Goal: Information Seeking & Learning: Learn about a topic

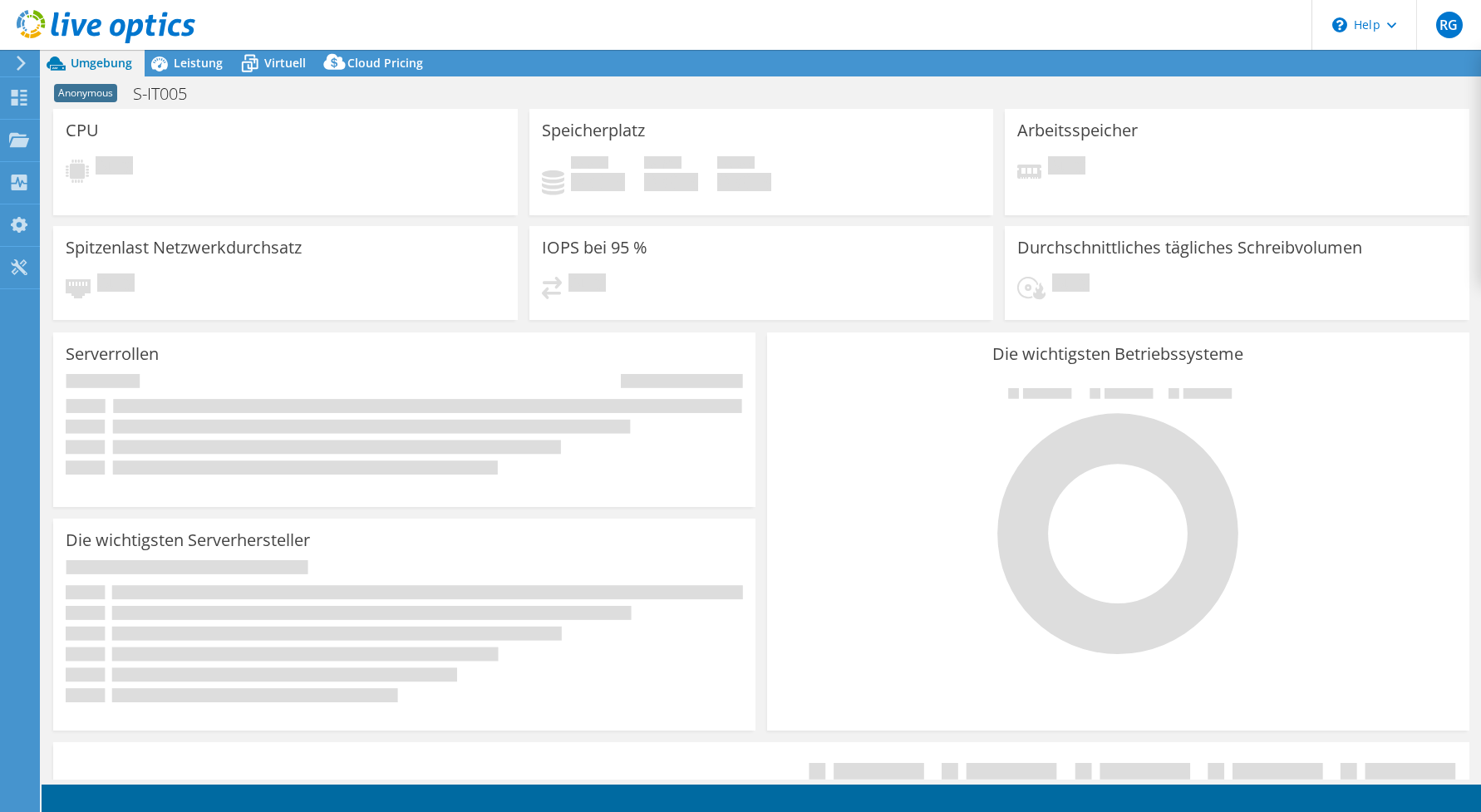
select select "USD"
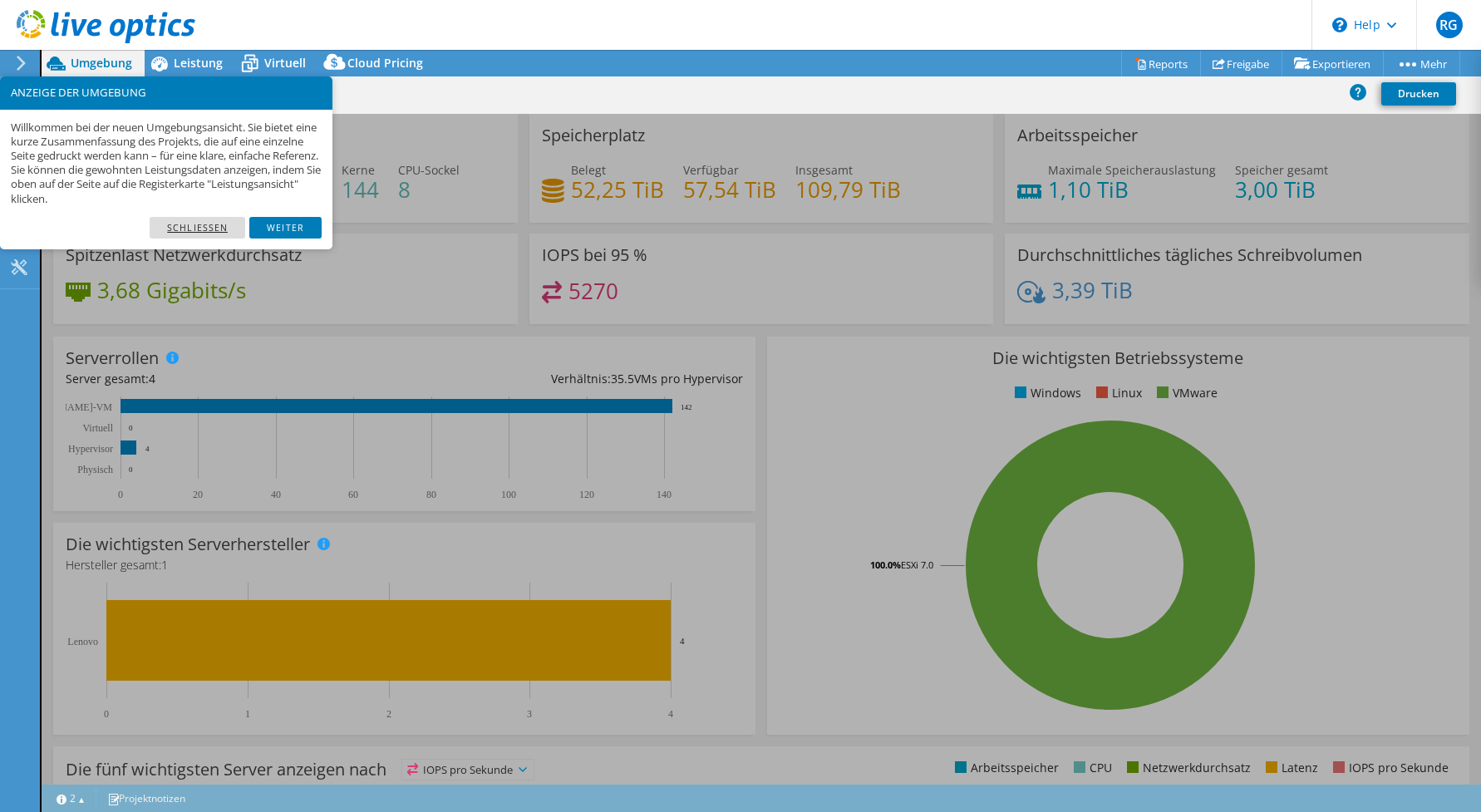
click at [190, 227] on link "Schließen" at bounding box center [197, 228] width 95 height 22
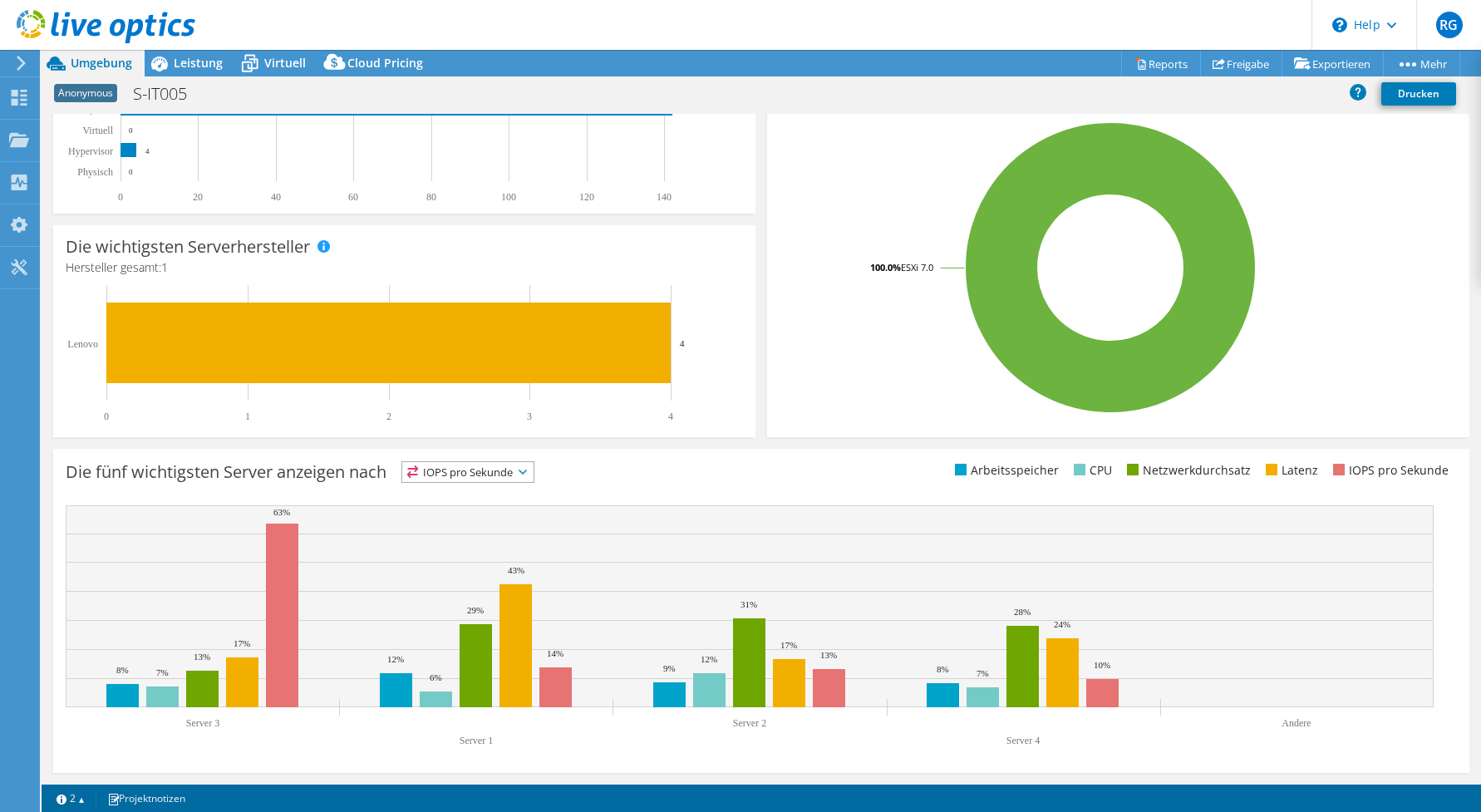
scroll to position [215, 0]
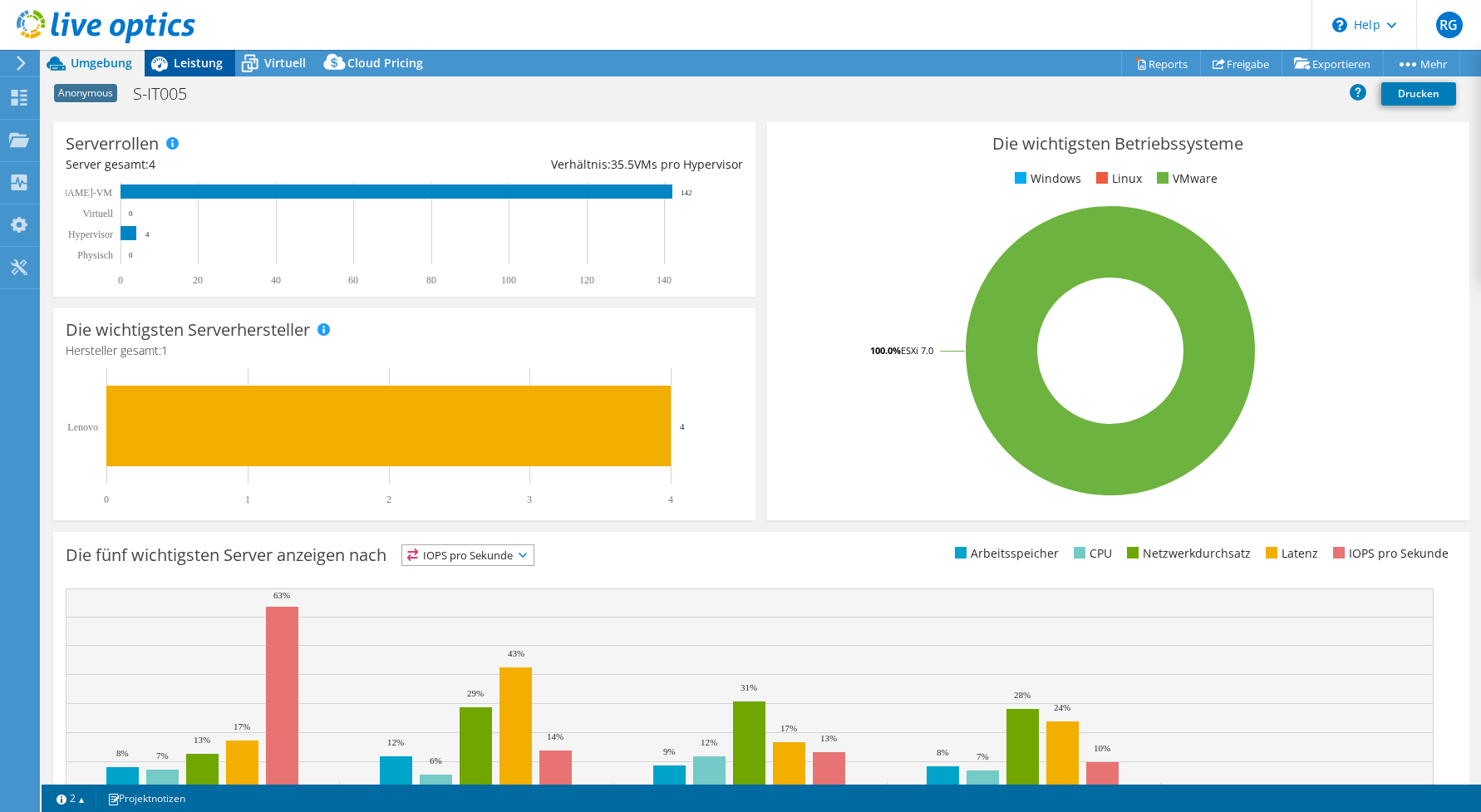
click at [184, 57] on span "Leistung" at bounding box center [197, 62] width 49 height 16
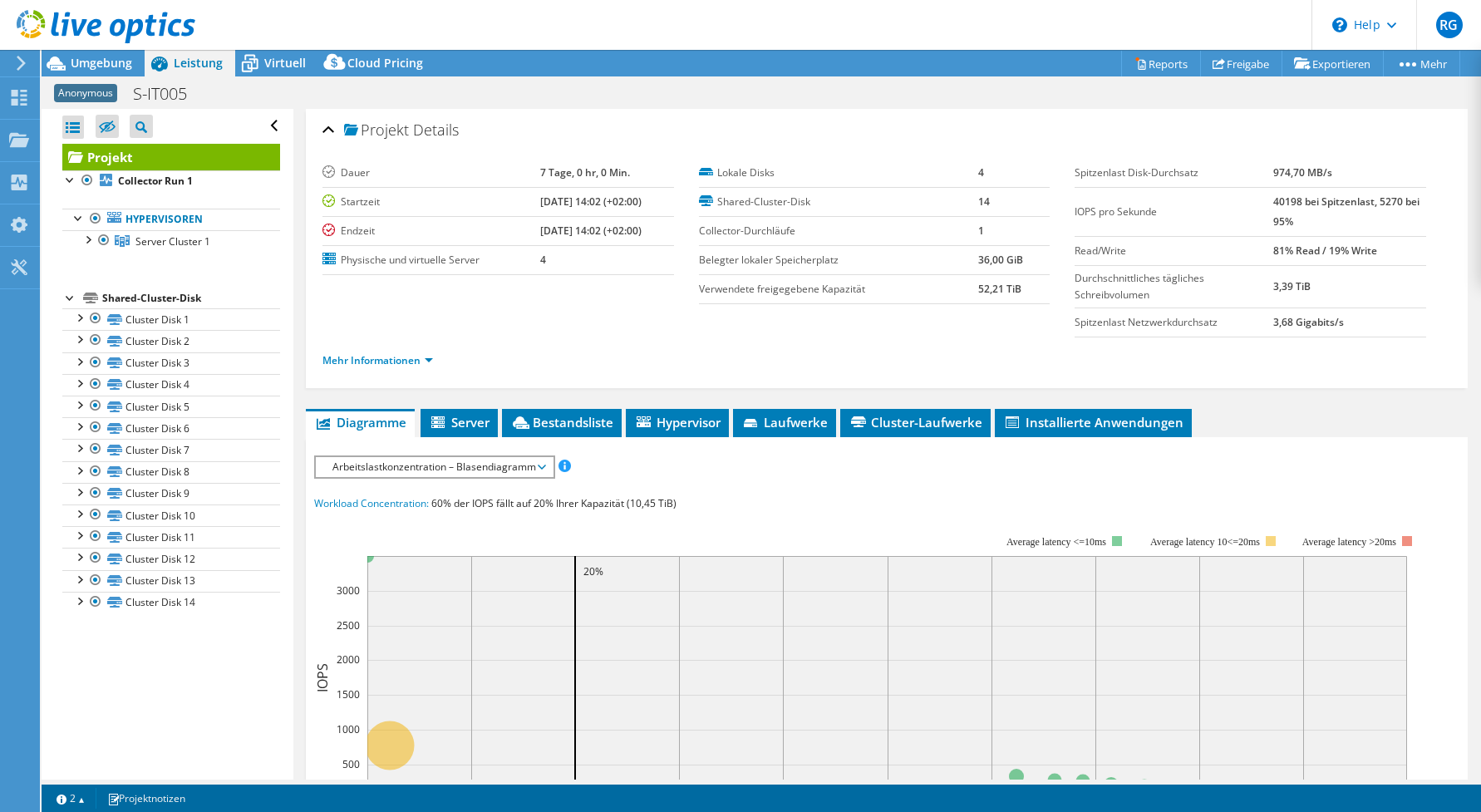
scroll to position [0, 0]
click at [257, 64] on icon at bounding box center [250, 63] width 29 height 29
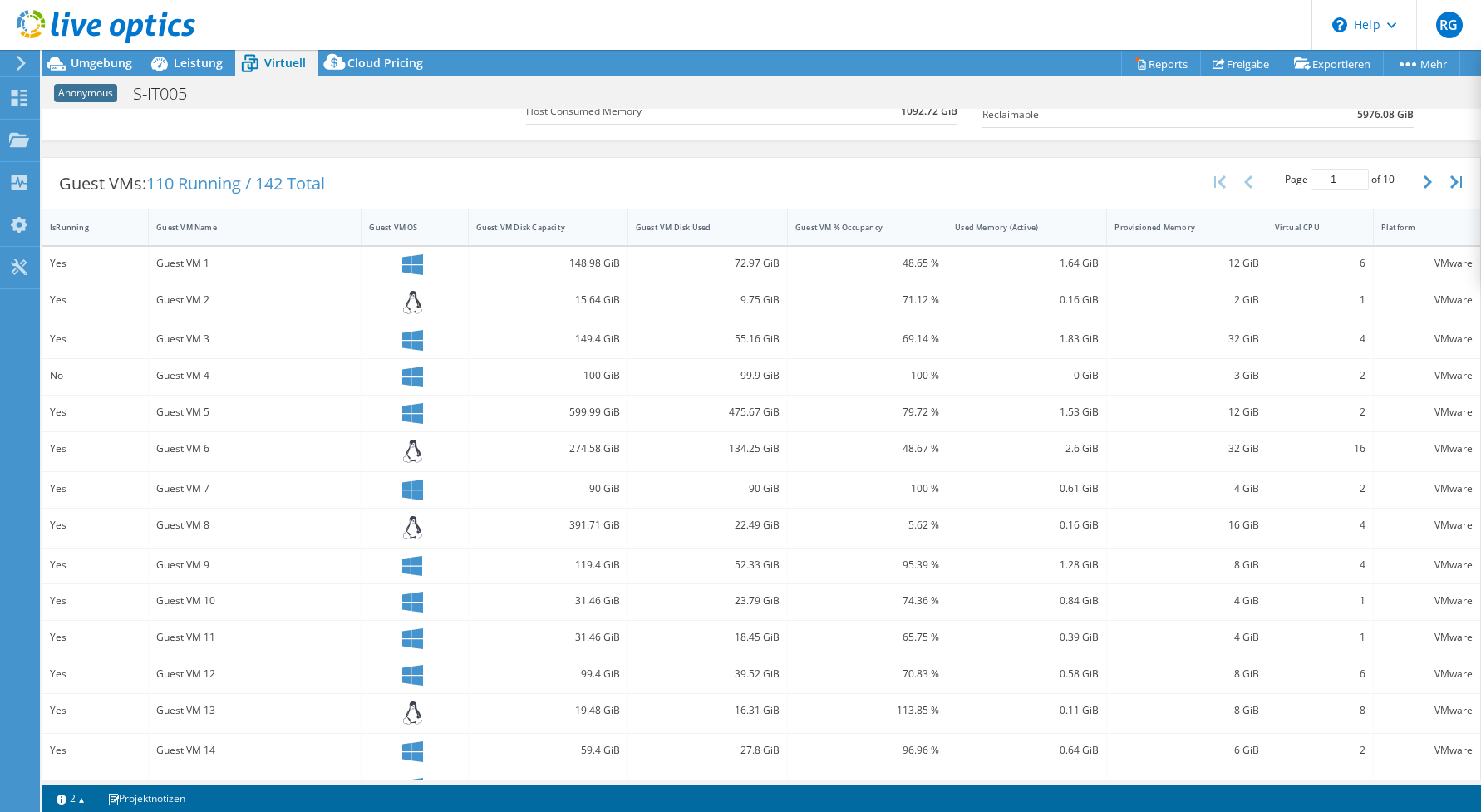
scroll to position [315, 0]
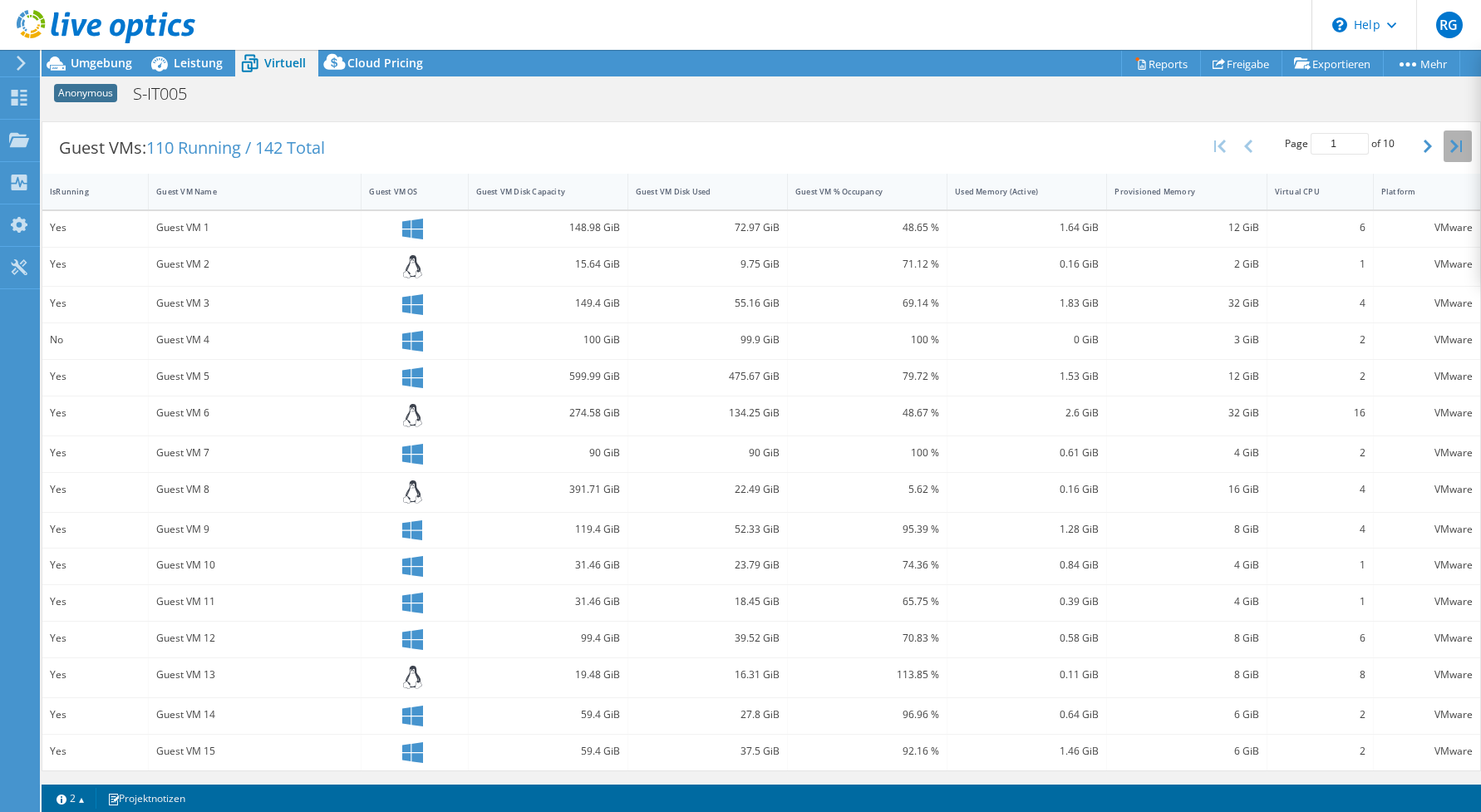
click at [1450, 150] on icon "button" at bounding box center [1455, 146] width 12 height 13
type input "10"
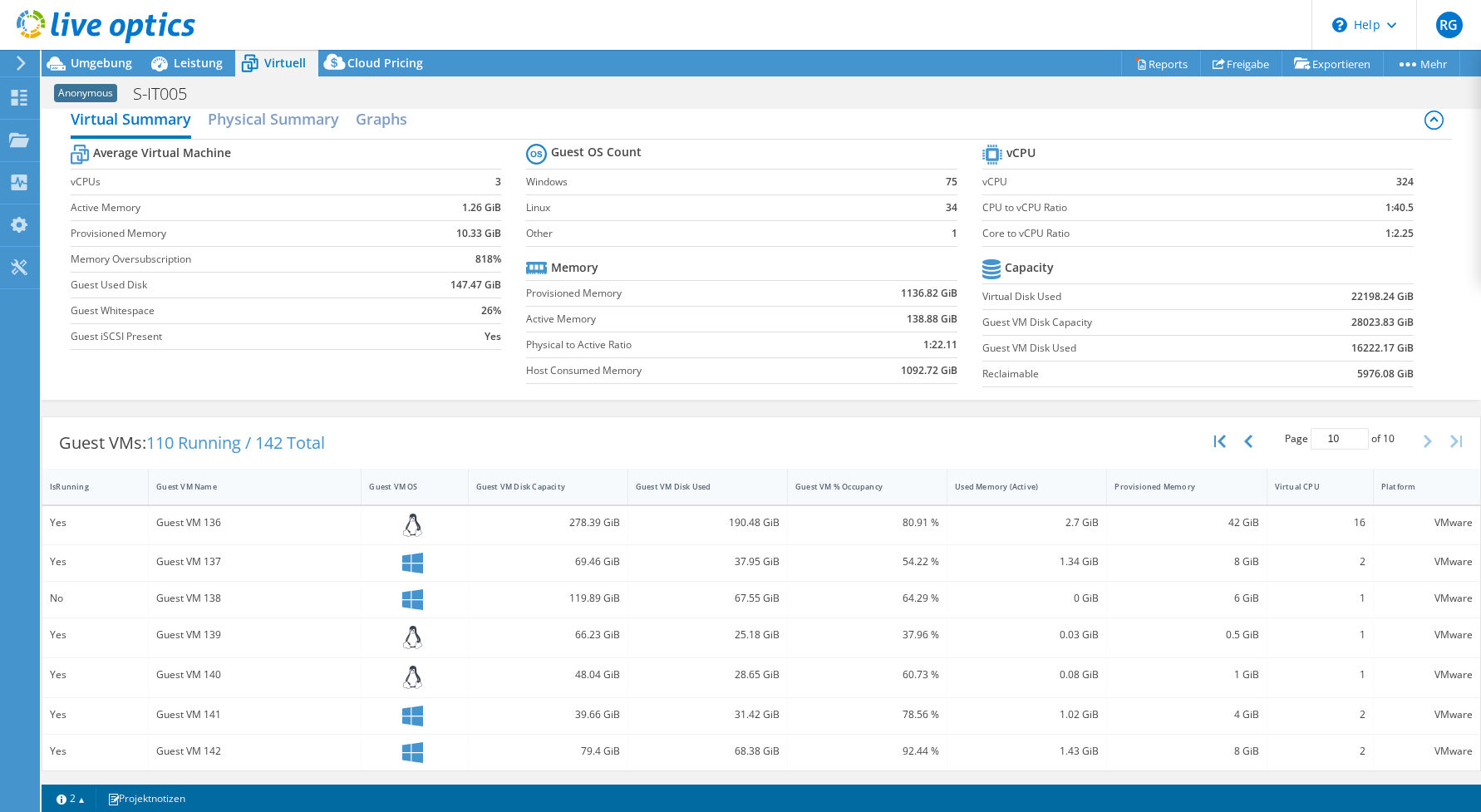
scroll to position [20, 0]
click at [242, 116] on h2 "Physical Summary" at bounding box center [273, 120] width 131 height 37
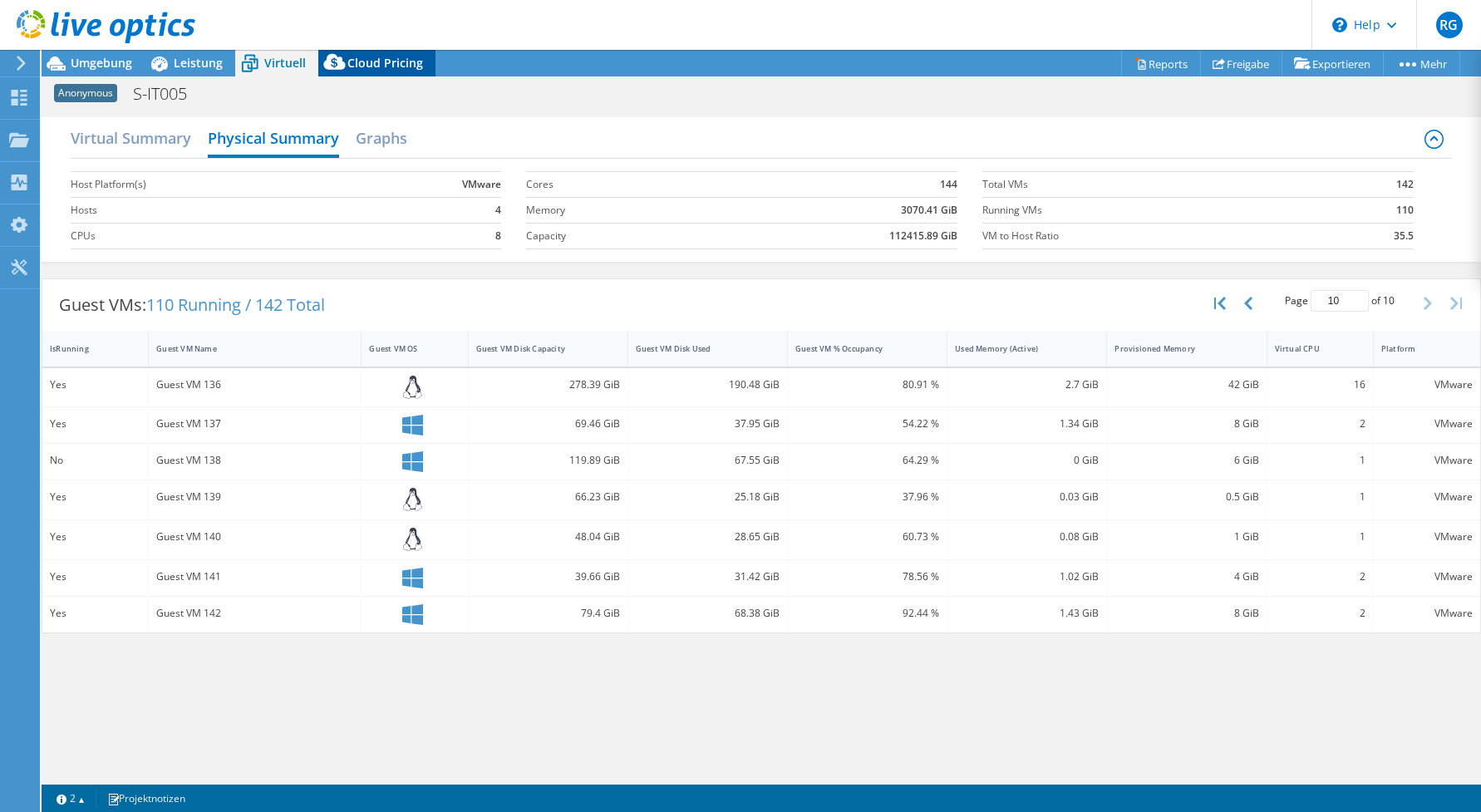
click at [343, 59] on icon at bounding box center [335, 65] width 33 height 33
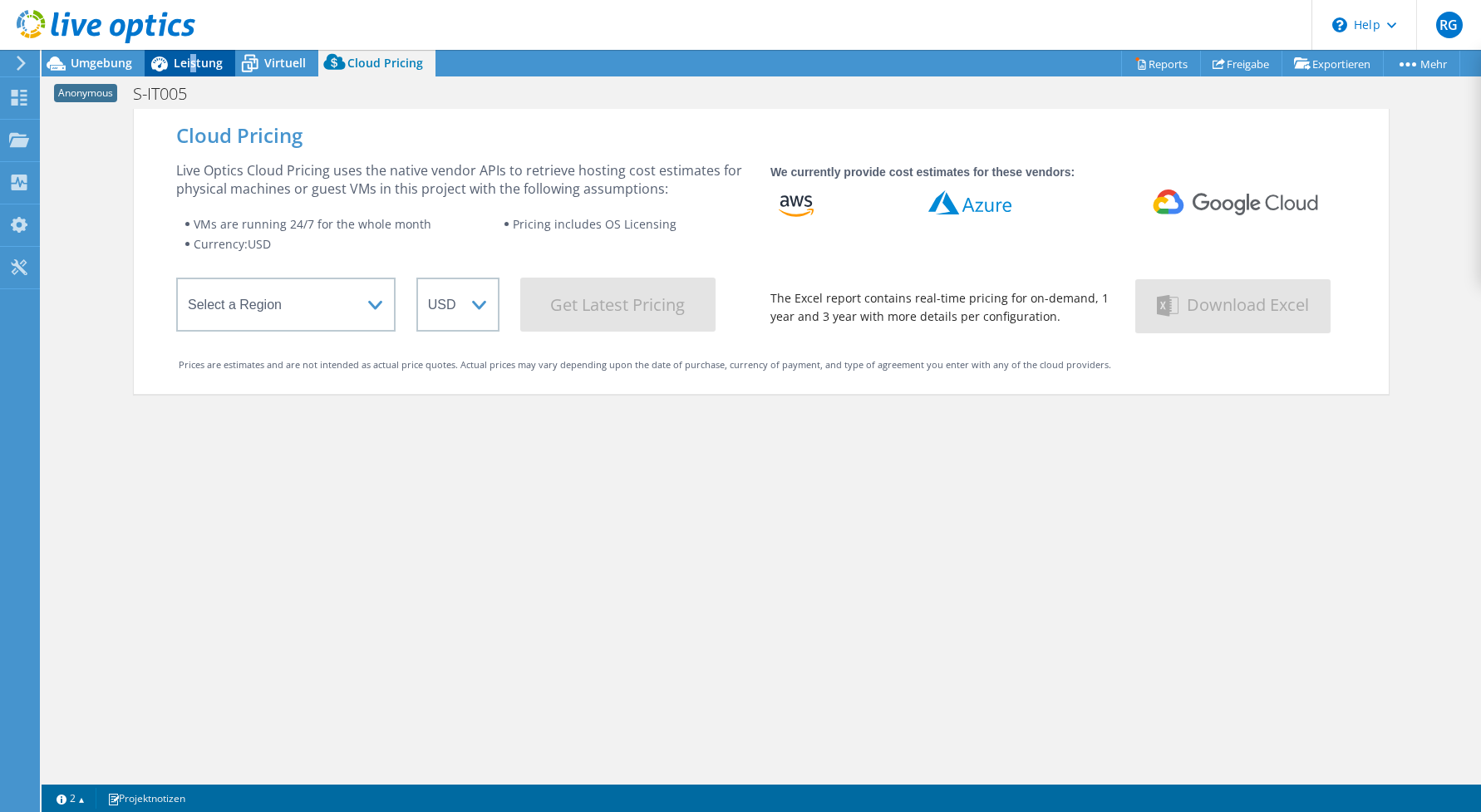
click at [193, 73] on div "Leistung" at bounding box center [190, 62] width 91 height 27
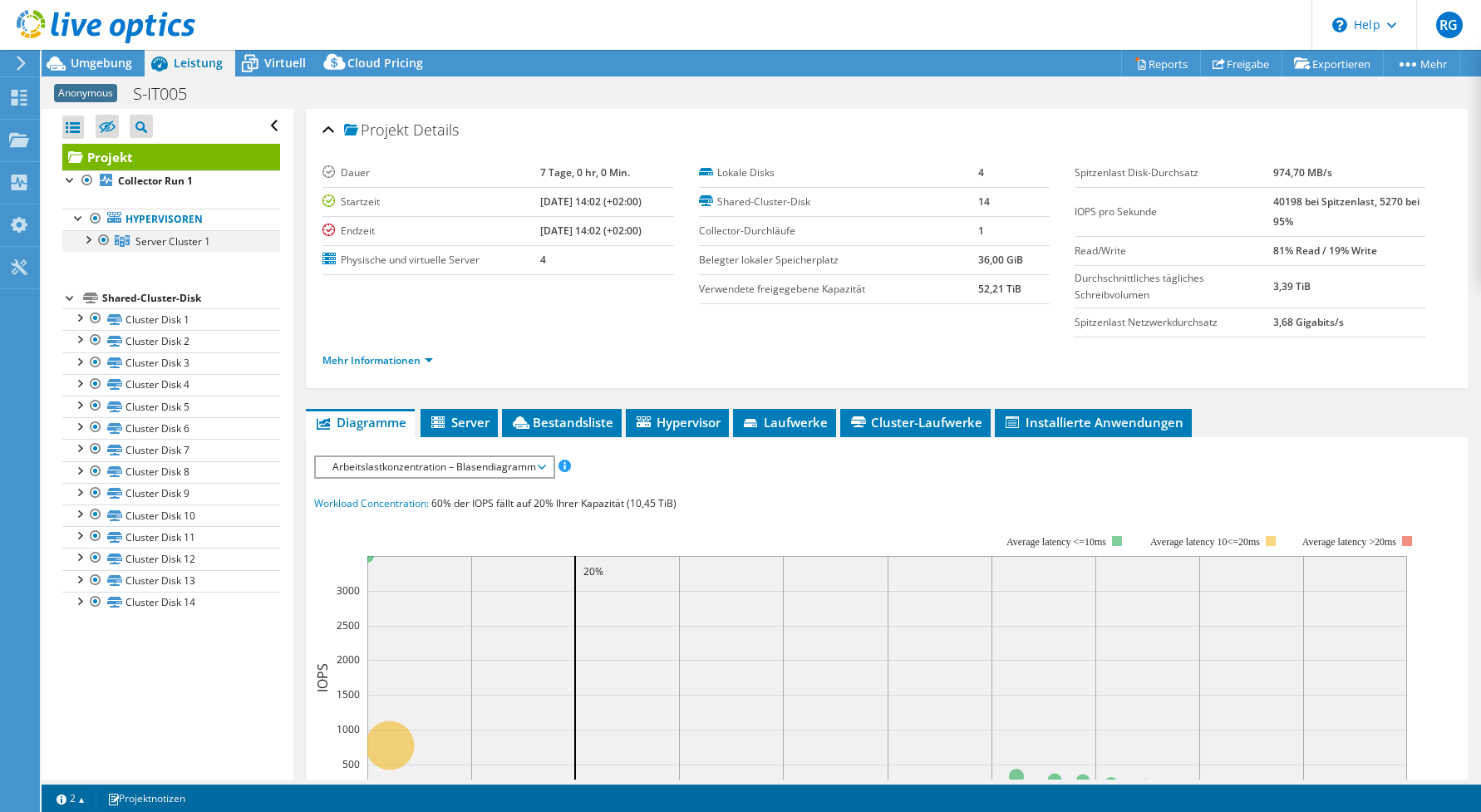
click at [91, 246] on div at bounding box center [87, 239] width 17 height 17
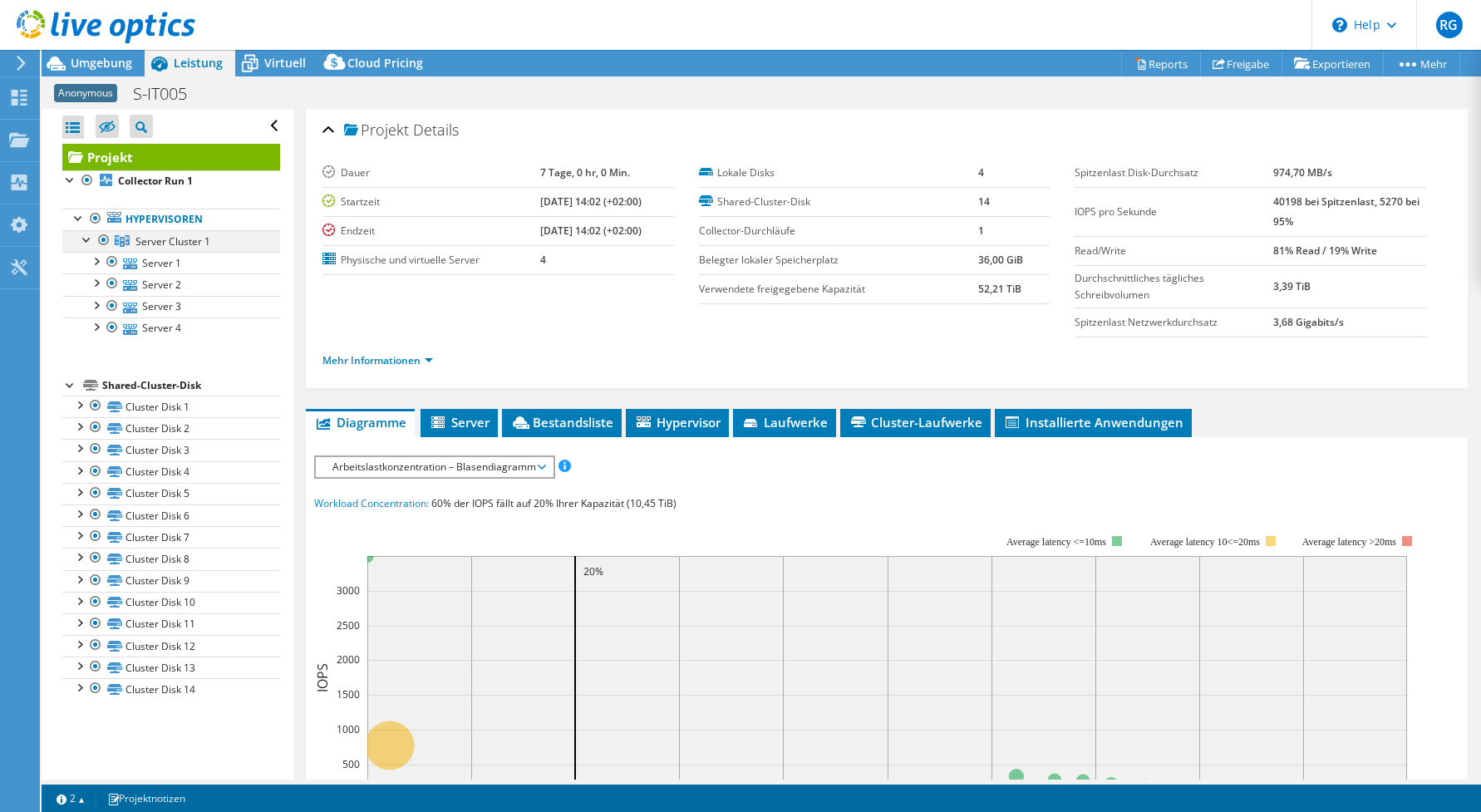
click at [90, 243] on div at bounding box center [87, 239] width 17 height 17
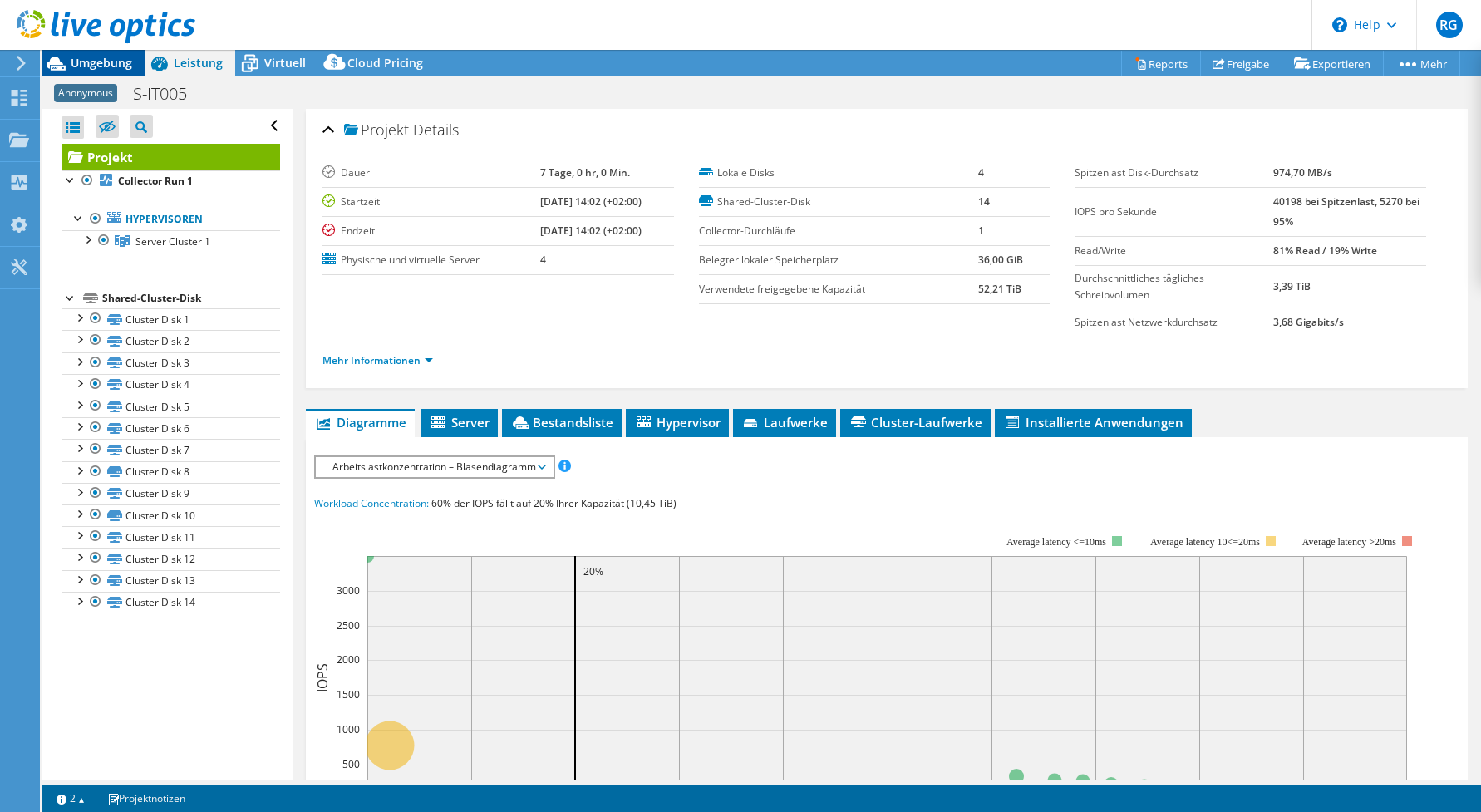
click at [105, 56] on span "Umgebung" at bounding box center [101, 62] width 61 height 16
